Goal: Task Accomplishment & Management: Manage account settings

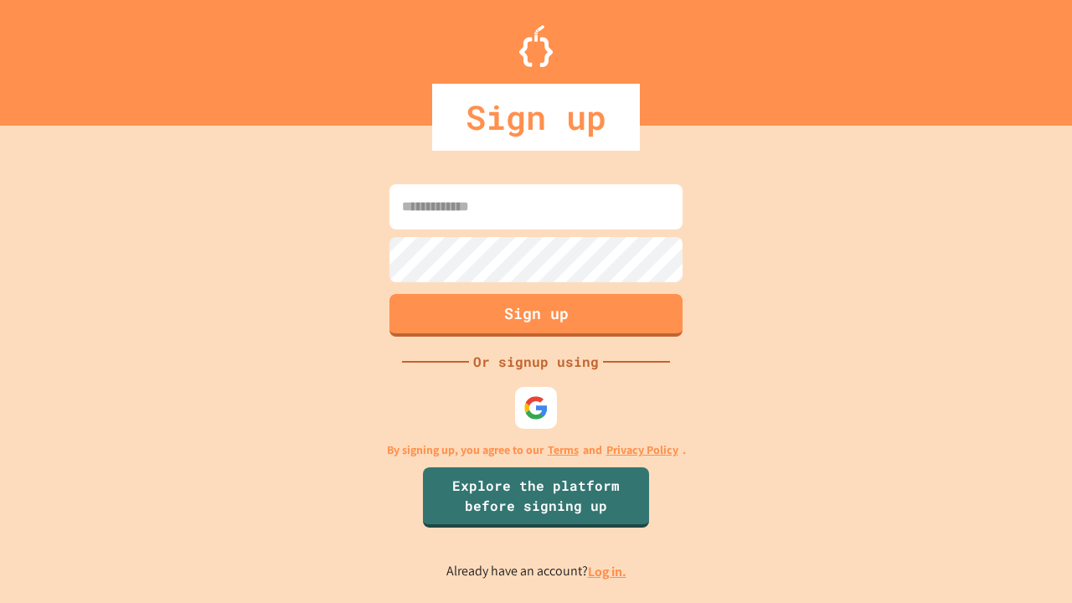
click at [608, 571] on link "Log in." at bounding box center [607, 572] width 39 height 18
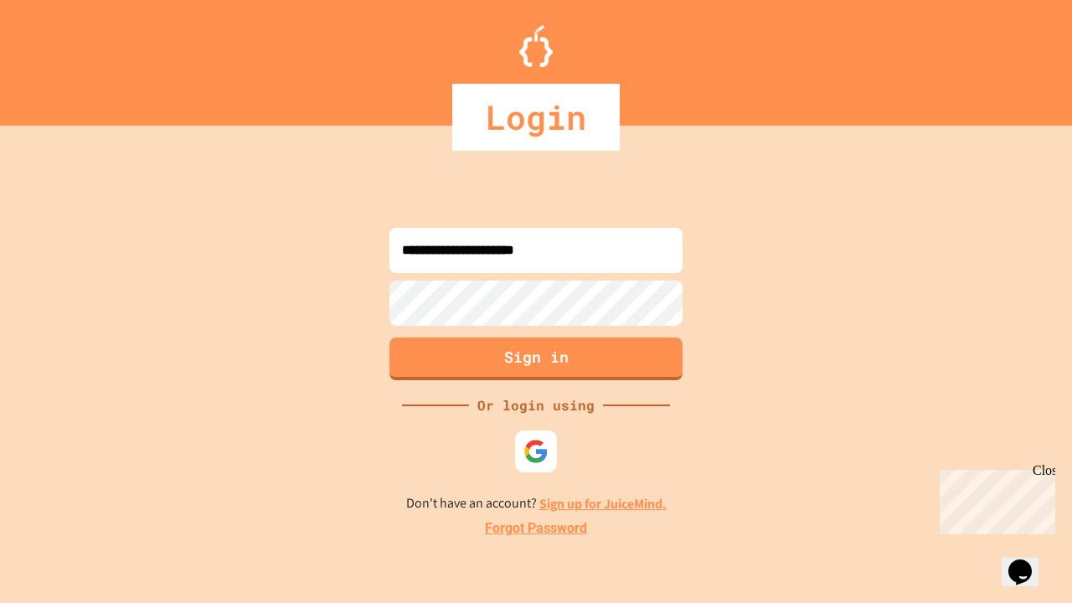
type input "**********"
